Goal: Communication & Community: Answer question/provide support

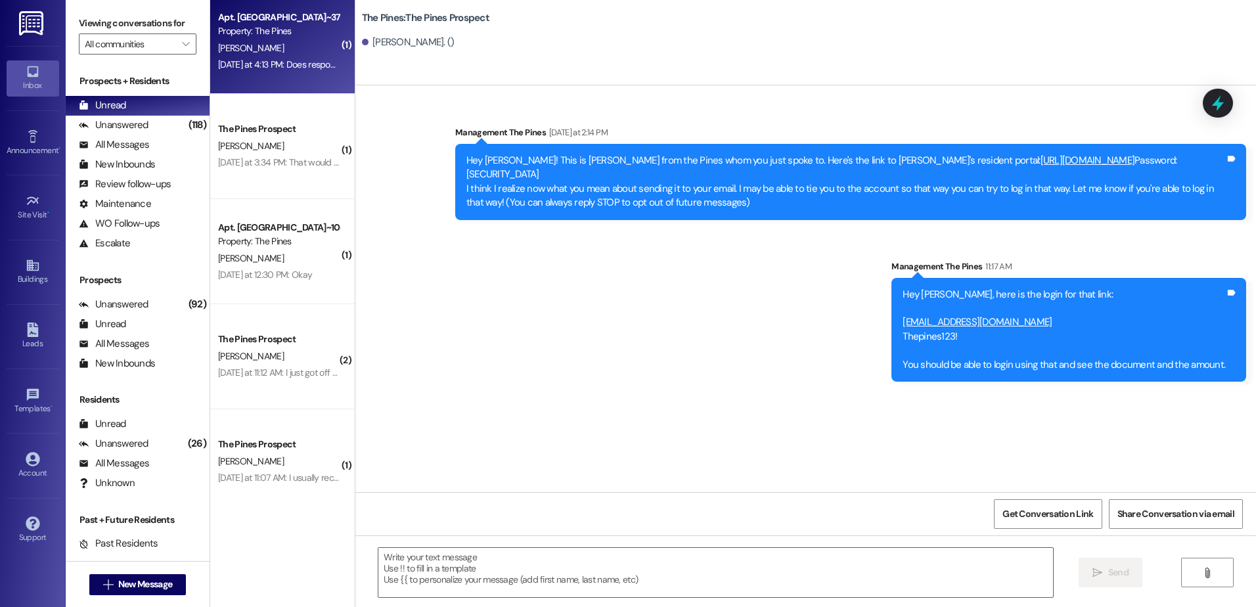
scroll to position [1273, 0]
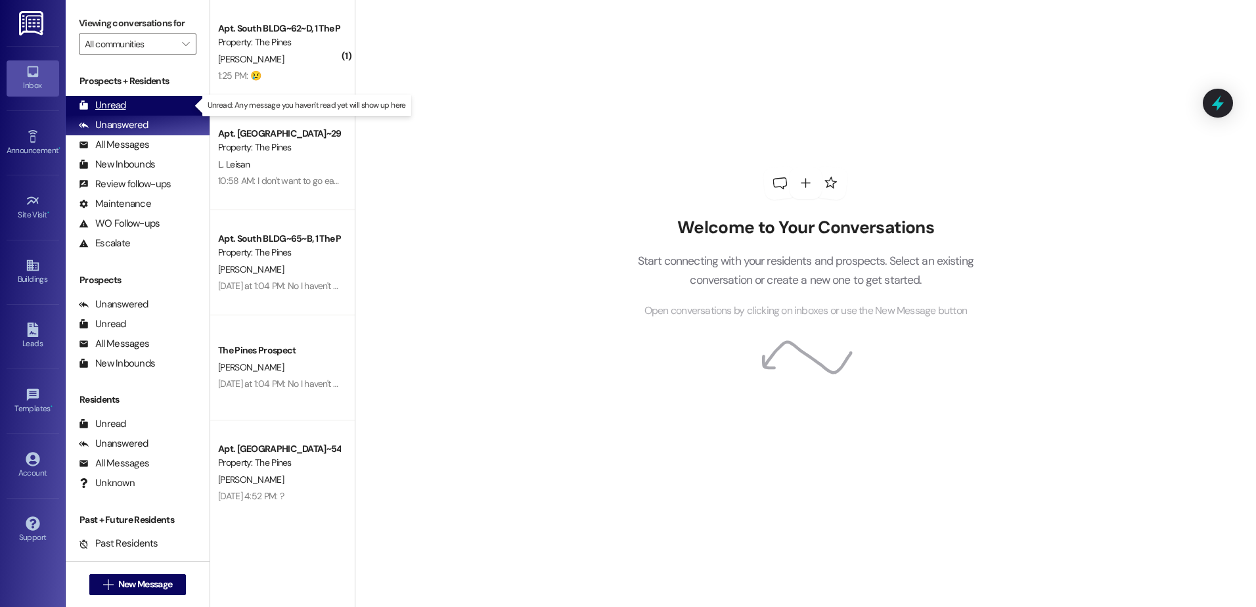
click at [117, 106] on div "Unread" at bounding box center [102, 106] width 47 height 14
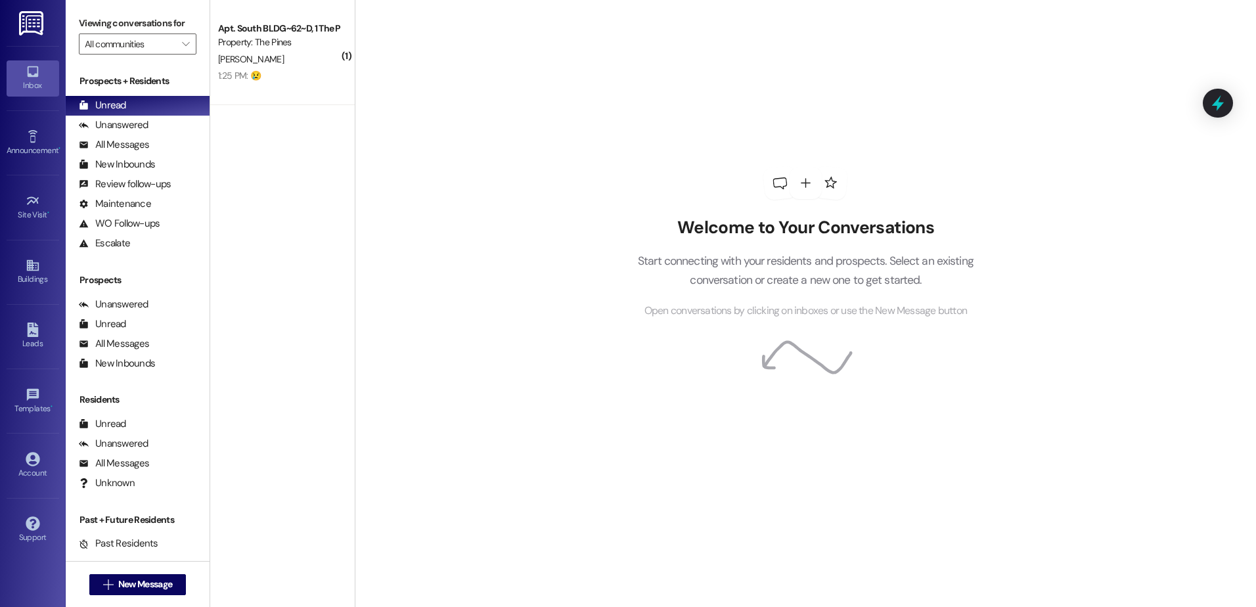
click at [265, 84] on div "1:25 PM: 😢 1:25 PM: 😢" at bounding box center [279, 76] width 124 height 16
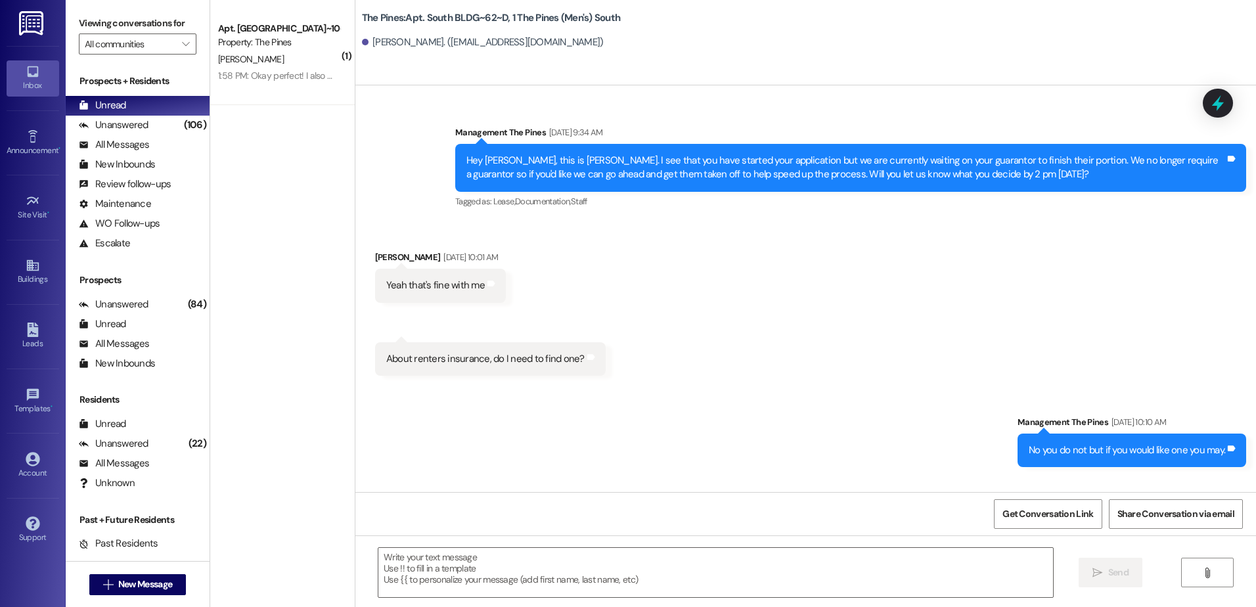
scroll to position [98237, 0]
